Goal: Task Accomplishment & Management: Use online tool/utility

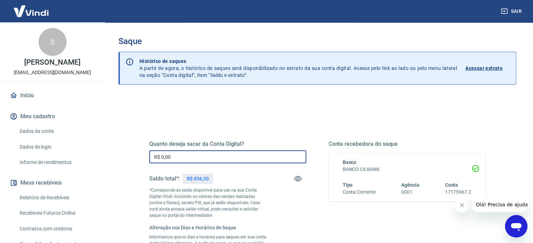
click at [188, 159] on input "R$ 0,00" at bounding box center [227, 157] width 157 height 13
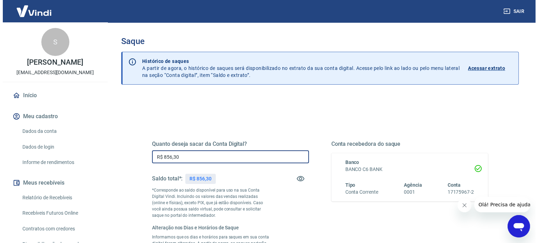
scroll to position [161, 0]
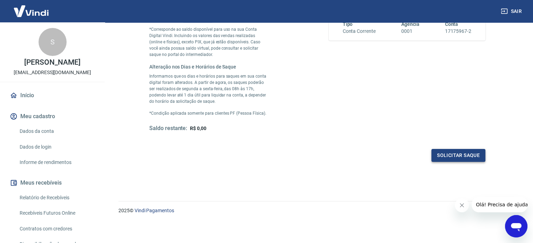
type input "R$ 856,30"
click at [443, 155] on button "Solicitar saque" at bounding box center [458, 155] width 54 height 13
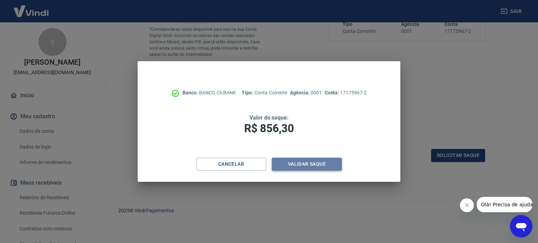
click at [322, 165] on button "Validar saque" at bounding box center [307, 164] width 70 height 13
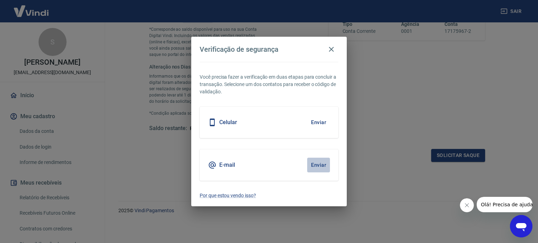
click at [317, 162] on button "Enviar" at bounding box center [318, 165] width 23 height 15
click at [319, 166] on button "Enviar" at bounding box center [318, 165] width 23 height 15
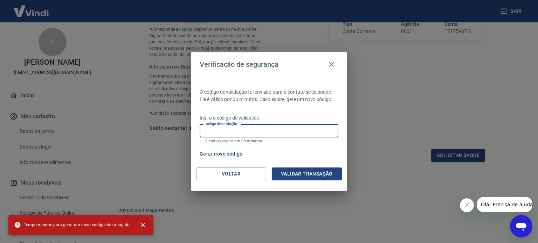
click at [237, 130] on input "Código de validação" at bounding box center [269, 131] width 139 height 13
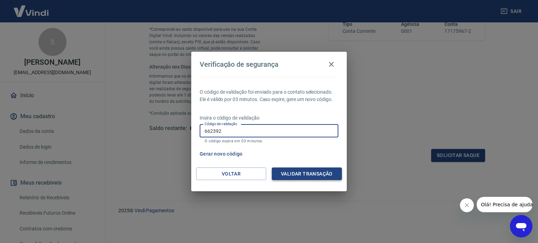
type input "662392"
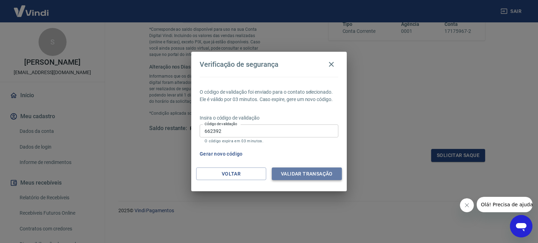
click at [289, 178] on button "Validar transação" at bounding box center [307, 174] width 70 height 13
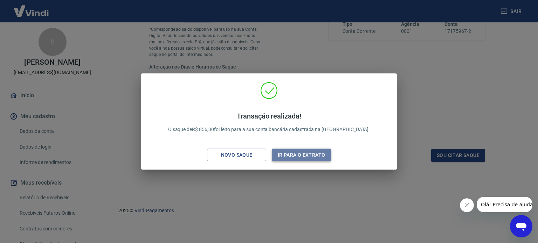
click at [301, 153] on button "Ir para o extrato" at bounding box center [301, 155] width 59 height 13
